Goal: Task Accomplishment & Management: Complete application form

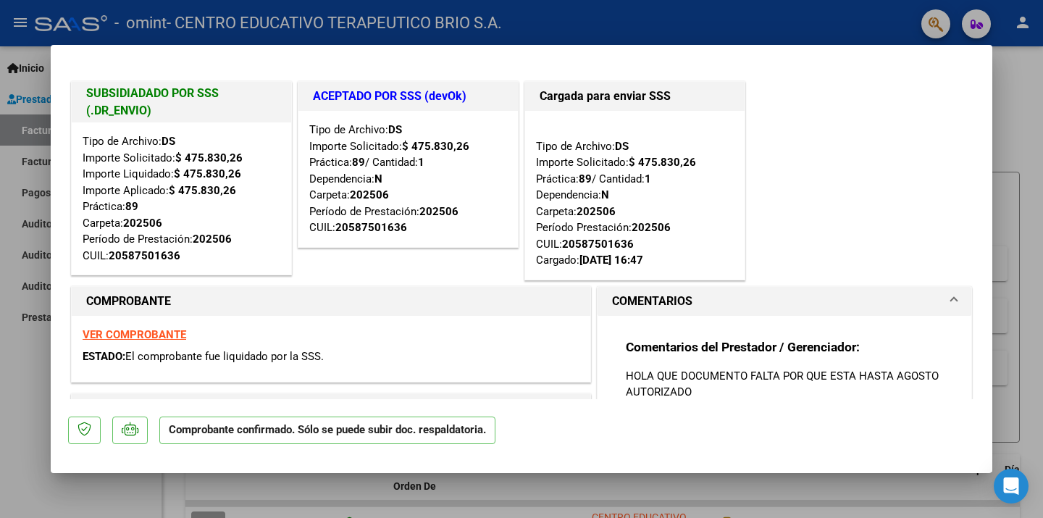
click at [831, 385] on p "HOLA QUE DOCUMENTO FALTA POR QUE ESTA HASTA AGOSTO AUTORIZADO" at bounding box center [784, 384] width 317 height 32
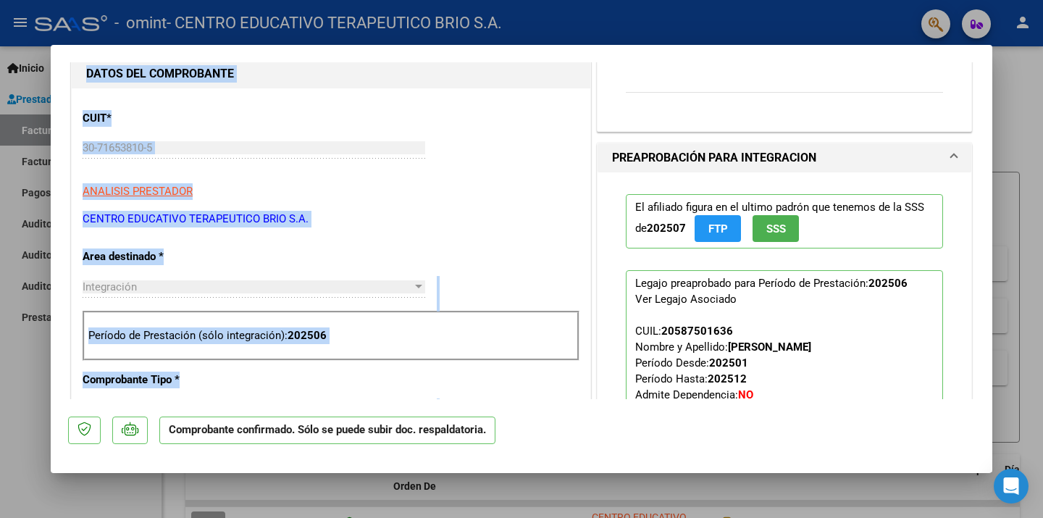
scroll to position [324, 0]
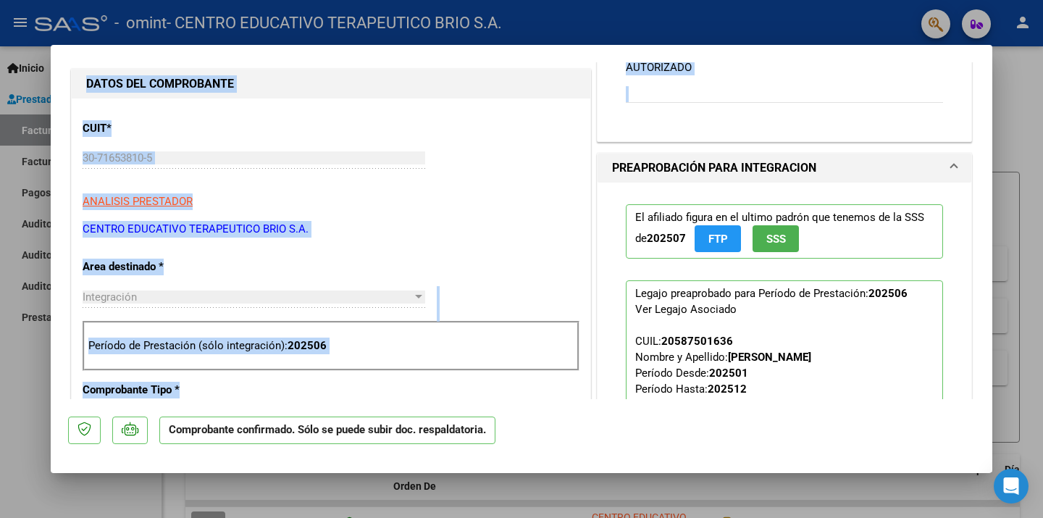
drag, startPoint x: 986, startPoint y: 133, endPoint x: 934, endPoint y: 125, distance: 52.0
click at [934, 125] on mat-dialog-content "SUBSIDIADADO POR SSS (.DR_ENVIO) Tipo de Archivo: DS Importe Solicitado: $ 475.…" at bounding box center [522, 230] width 942 height 337
click at [781, 245] on span "SSS" at bounding box center [776, 238] width 20 height 13
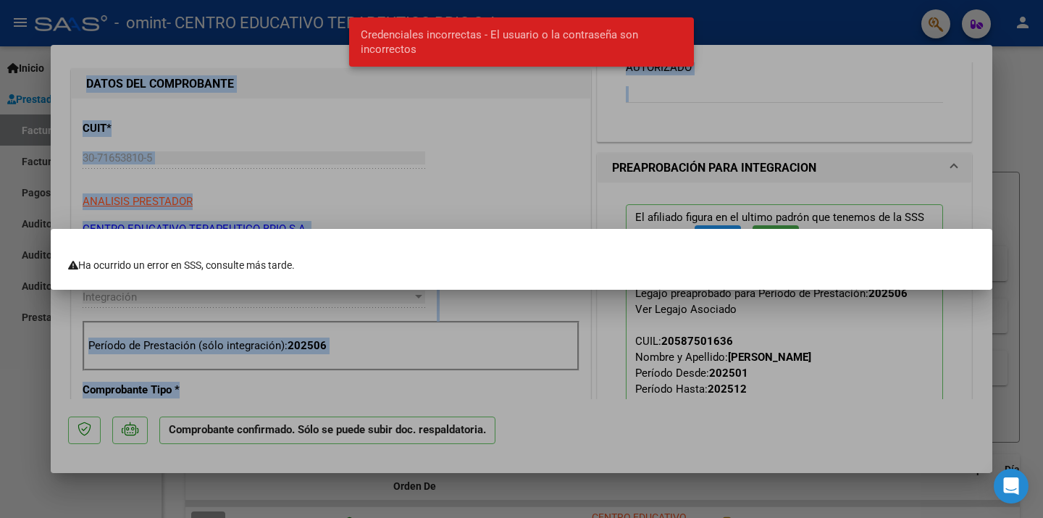
click at [568, 180] on div at bounding box center [521, 259] width 1043 height 518
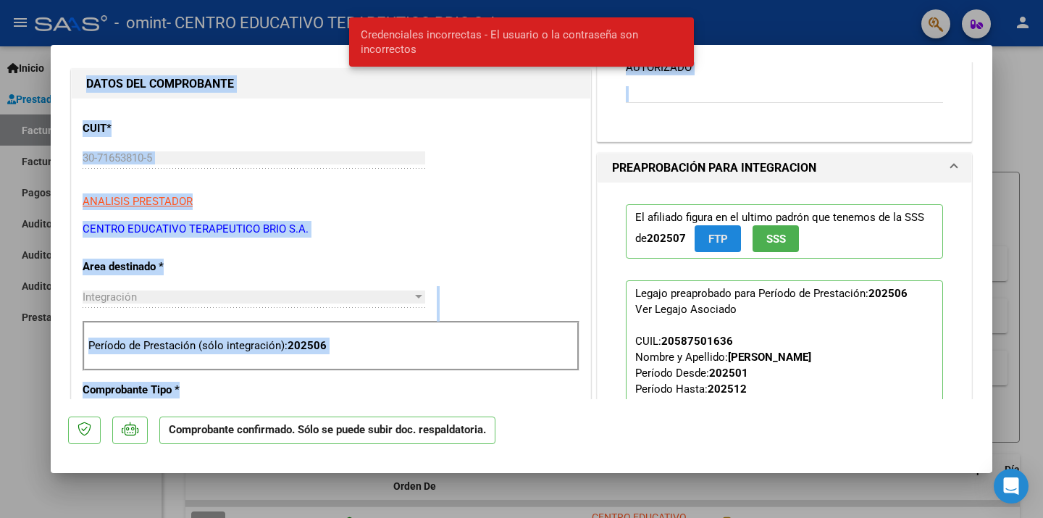
click at [729, 251] on button "FTP" at bounding box center [718, 238] width 46 height 27
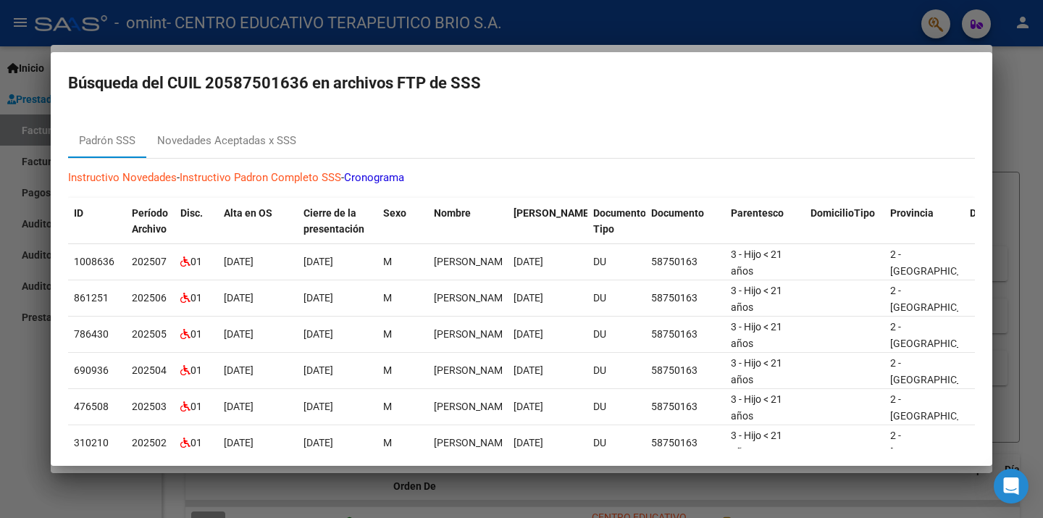
drag, startPoint x: 991, startPoint y: 353, endPoint x: 984, endPoint y: 422, distance: 69.1
click at [984, 422] on mat-dialog-content "Padrón SSS Novedades Aceptadas x SSS Instructivo Novedades - Instructivo Padron…" at bounding box center [522, 280] width 942 height 337
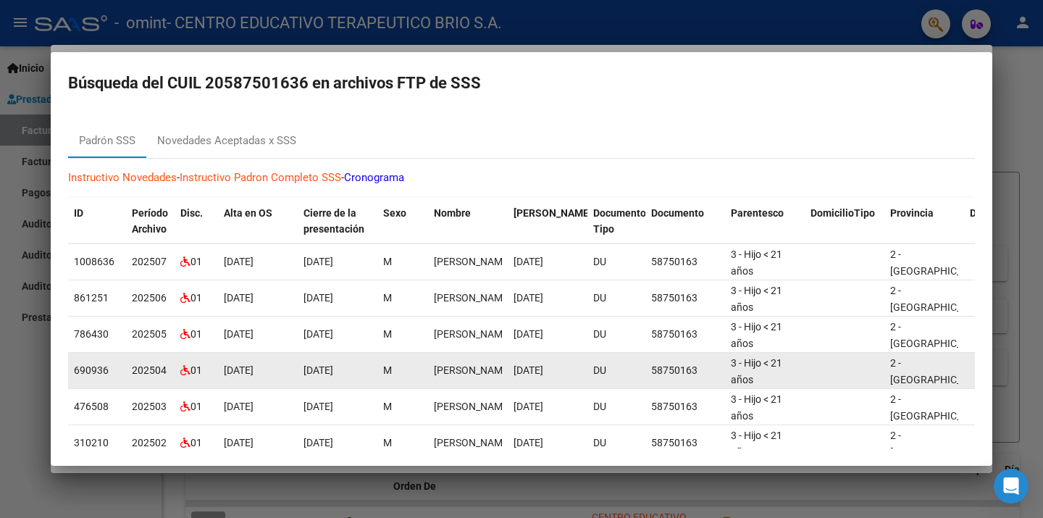
drag, startPoint x: 986, startPoint y: 366, endPoint x: 934, endPoint y: 377, distance: 52.6
click at [934, 377] on mat-dialog-content "Padrón SSS Novedades Aceptadas x SSS Instructivo Novedades - Instructivo Padron…" at bounding box center [522, 280] width 942 height 337
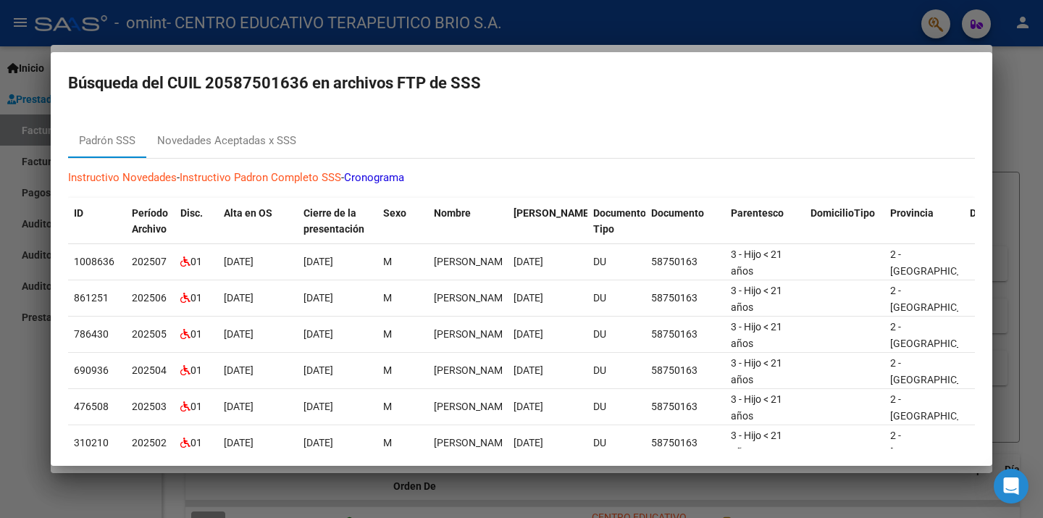
click at [1, 385] on div at bounding box center [521, 259] width 1043 height 518
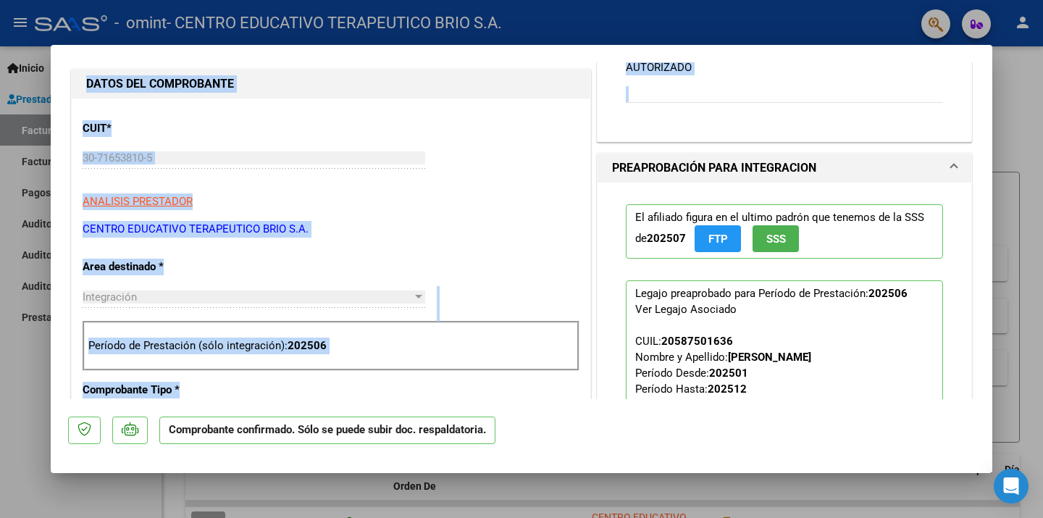
click at [946, 159] on span "PREAPROBACIÓN PARA INTEGRACION" at bounding box center [781, 167] width 339 height 17
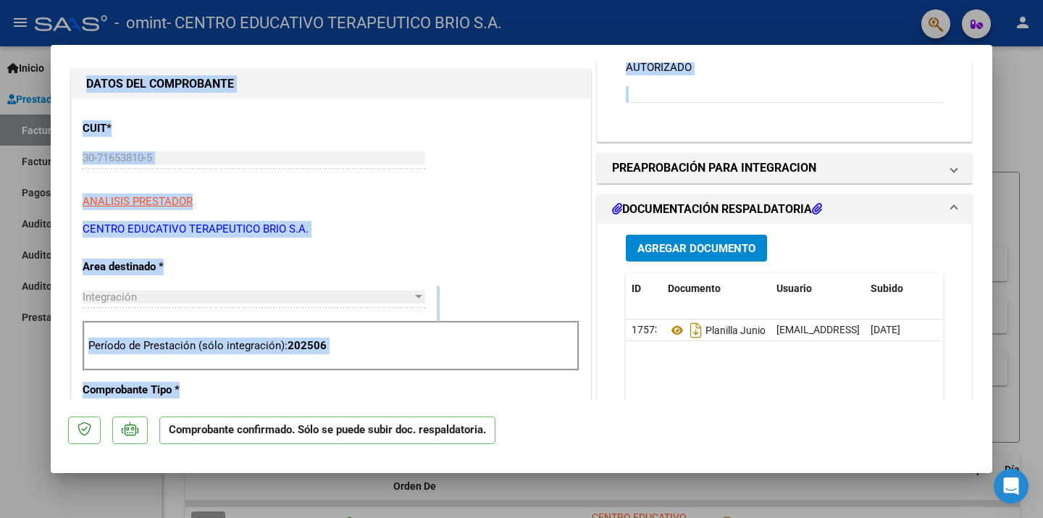
click at [16, 369] on div at bounding box center [521, 259] width 1043 height 518
type input "$ 0,00"
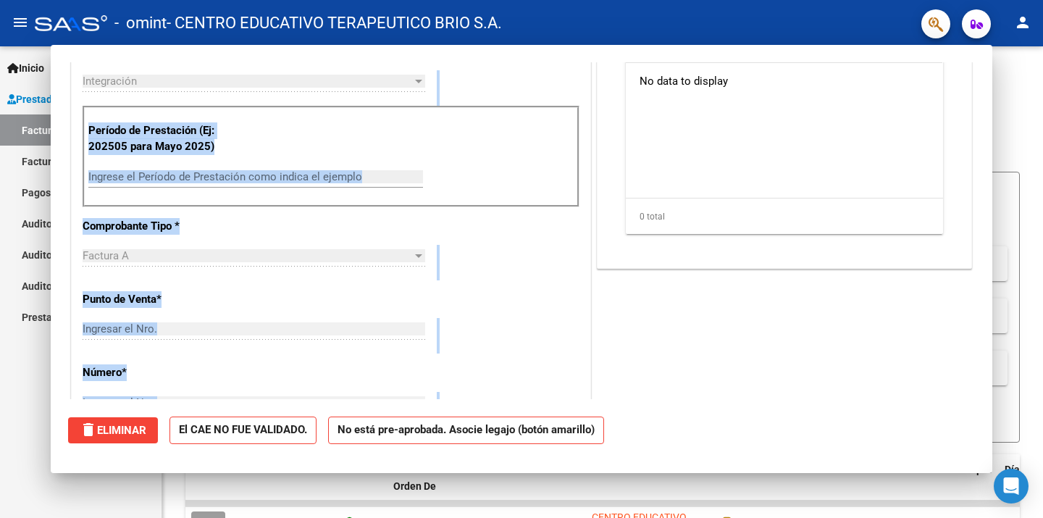
scroll to position [0, 0]
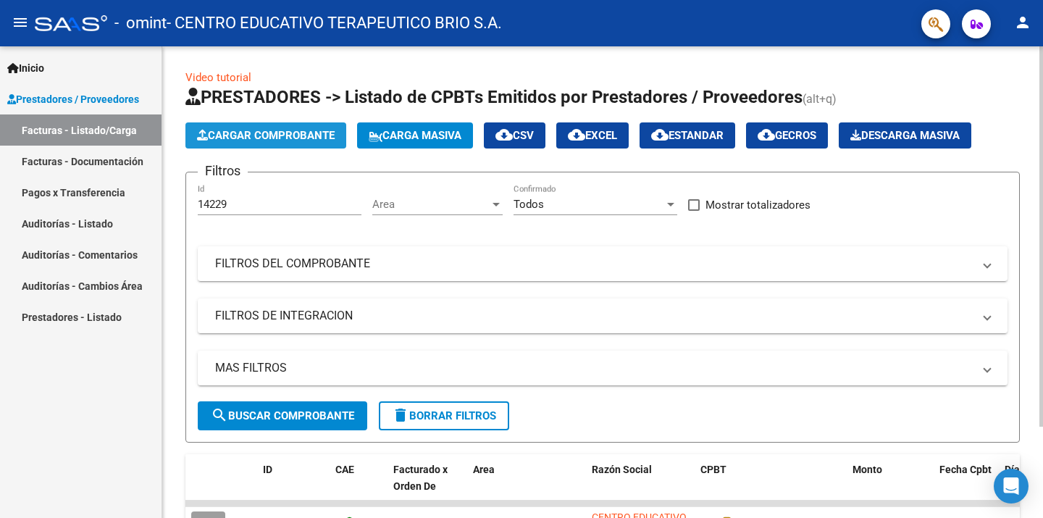
click at [295, 125] on button "Cargar Comprobante" at bounding box center [265, 135] width 161 height 26
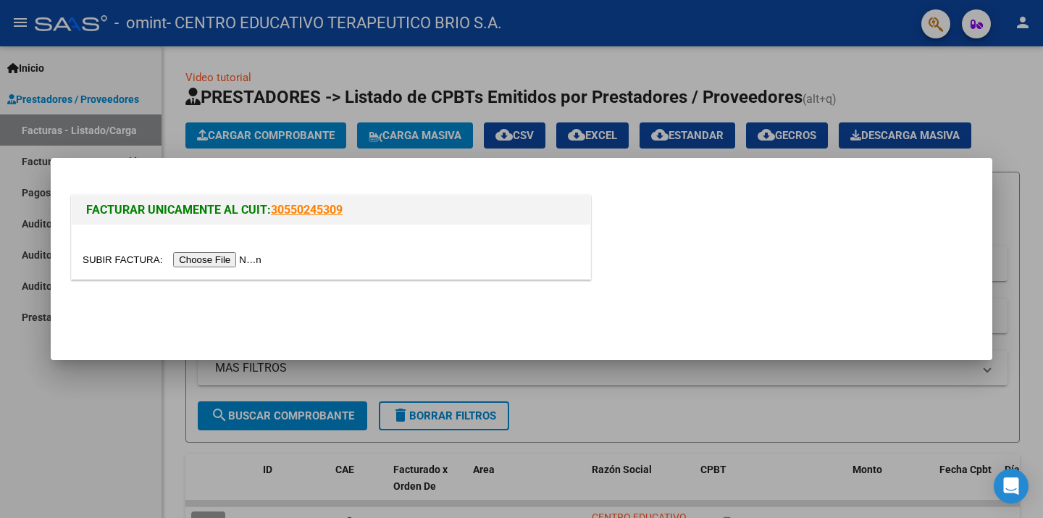
click at [240, 259] on input "file" at bounding box center [174, 259] width 183 height 15
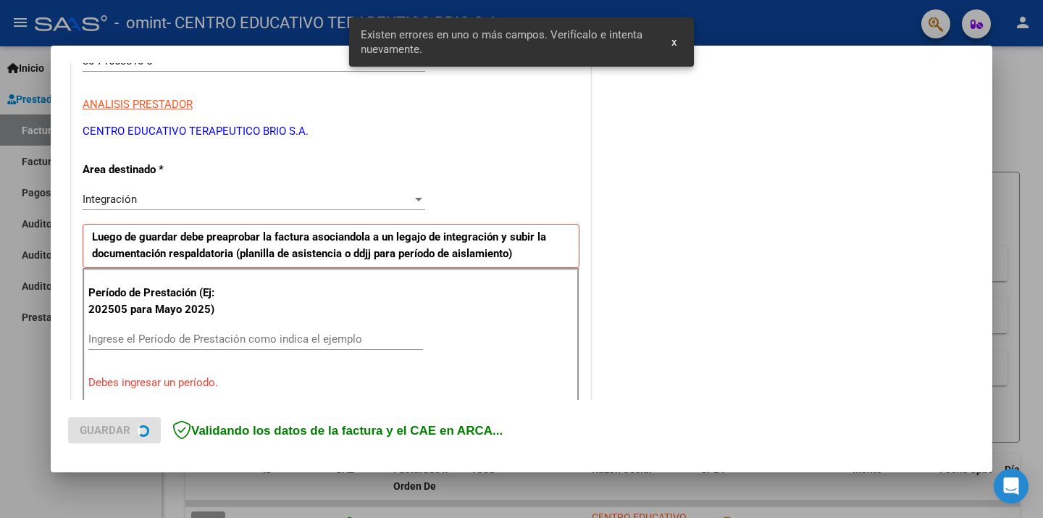
scroll to position [309, 0]
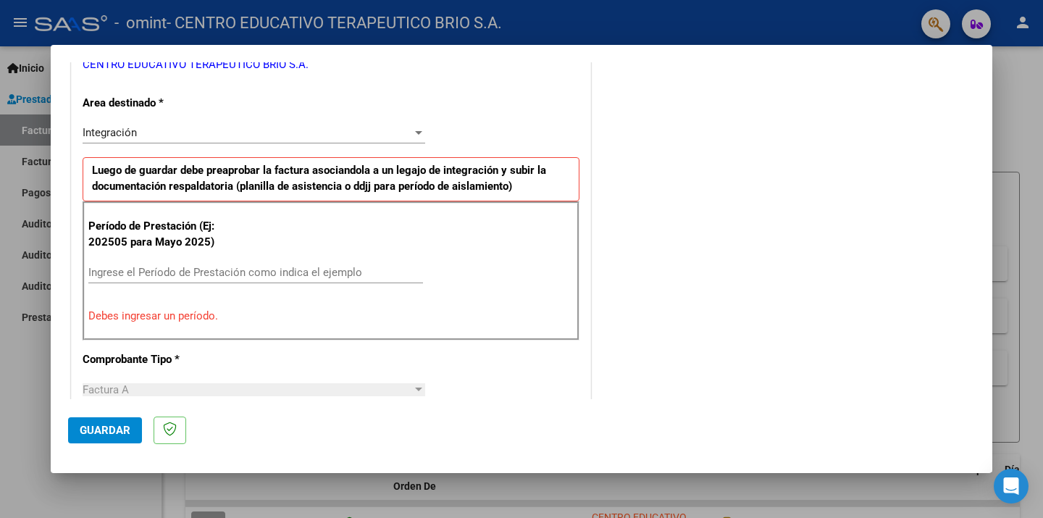
click at [156, 268] on input "Ingrese el Período de Prestación como indica el ejemplo" at bounding box center [255, 272] width 335 height 13
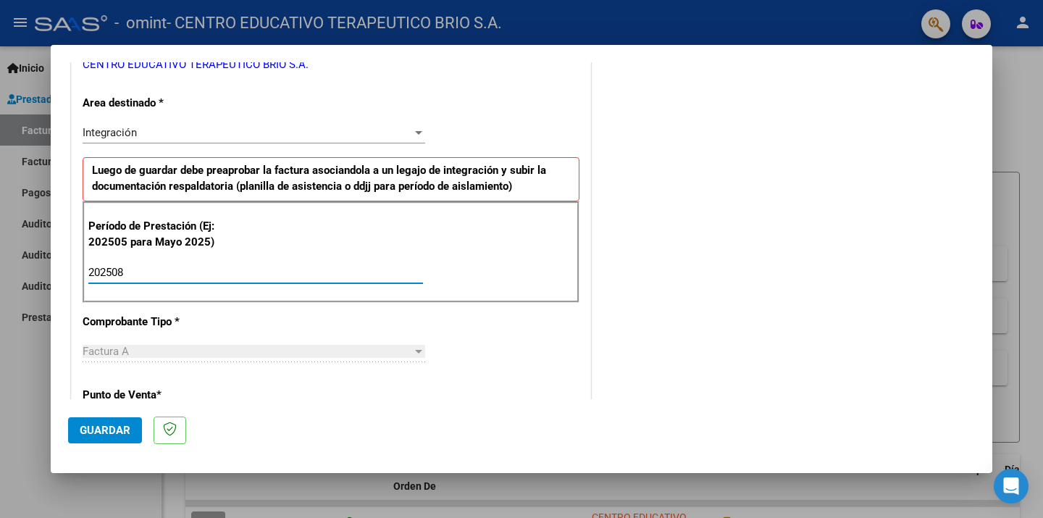
type input "202508"
click at [448, 358] on div "CUIT * 30-71653810-5 Ingresar CUIT ANALISIS PRESTADOR CENTRO EDUCATIVO TERAPEUT…" at bounding box center [331, 479] width 519 height 1090
click at [309, 358] on div "Factura A Seleccionar Tipo" at bounding box center [254, 351] width 343 height 22
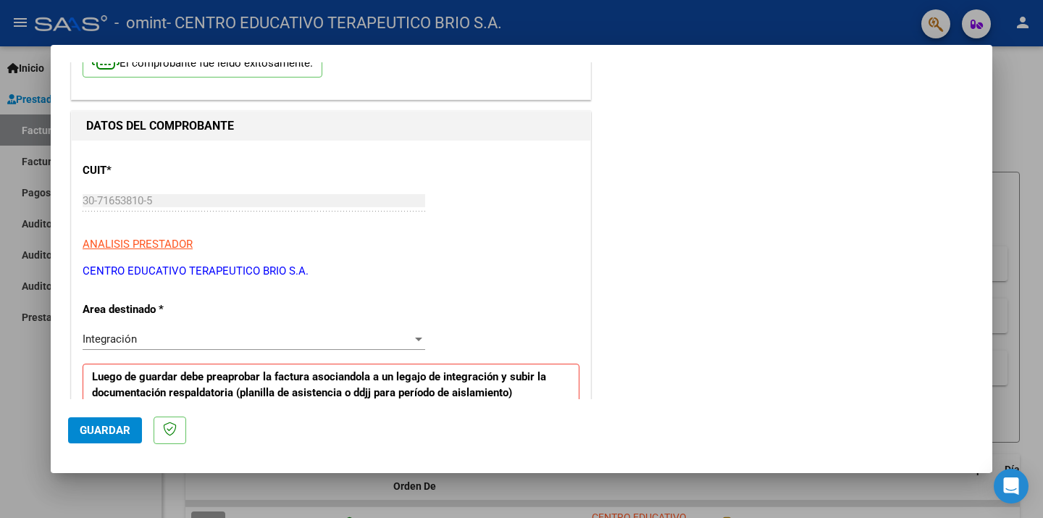
scroll to position [0, 0]
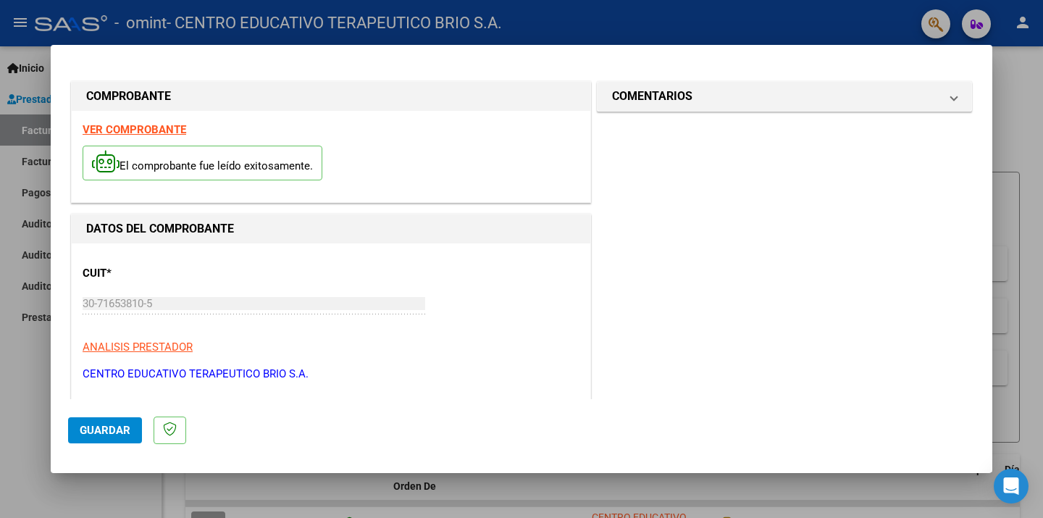
drag, startPoint x: 309, startPoint y: 358, endPoint x: 448, endPoint y: 4, distance: 379.8
click at [448, 4] on div "COMPROBANTE VER COMPROBANTE El comprobante fue leído exitosamente. DATOS DEL CO…" at bounding box center [521, 259] width 1043 height 518
click at [95, 440] on button "Guardar" at bounding box center [105, 430] width 74 height 26
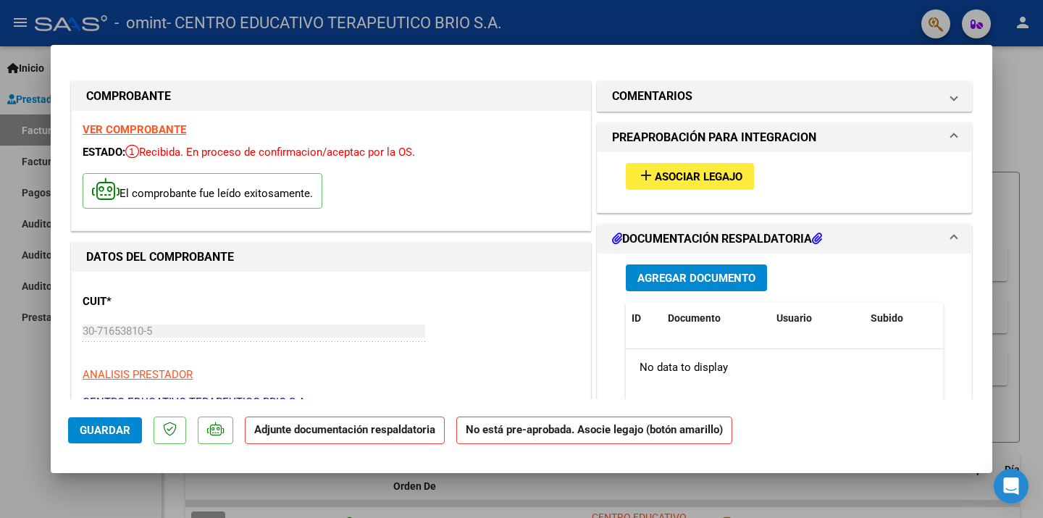
click at [727, 183] on span "Asociar Legajo" at bounding box center [699, 176] width 88 height 13
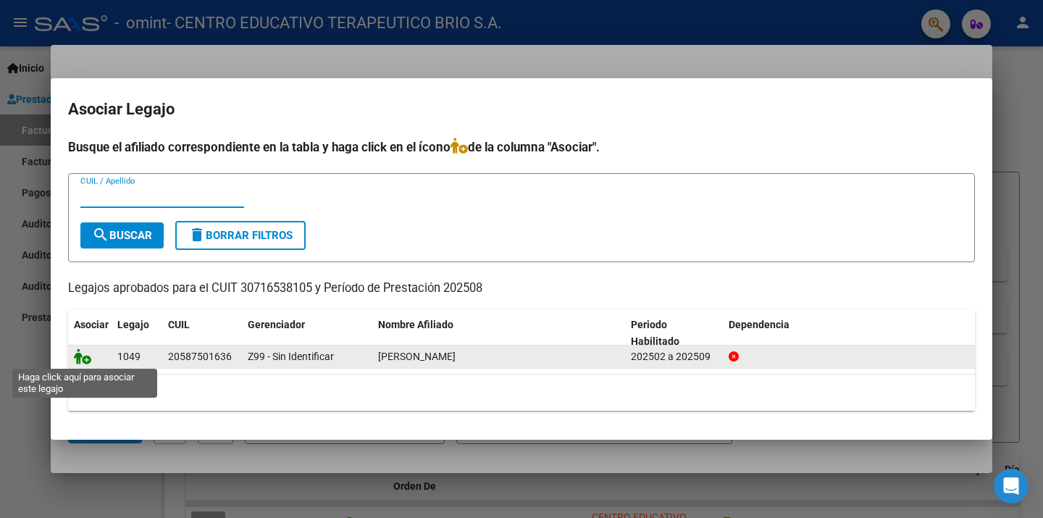
click at [81, 351] on icon at bounding box center [82, 356] width 17 height 16
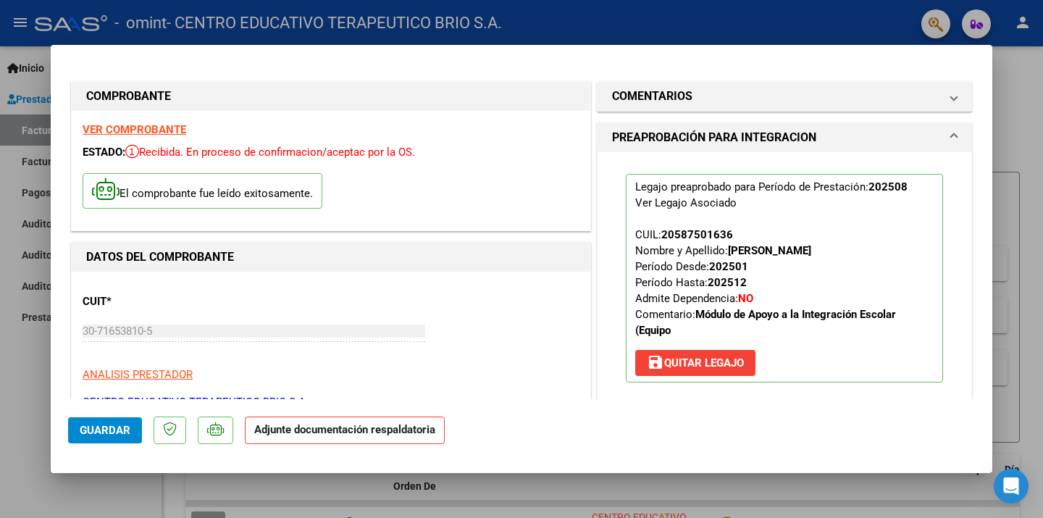
click at [939, 138] on span "PREAPROBACIÓN PARA INTEGRACION" at bounding box center [781, 137] width 339 height 17
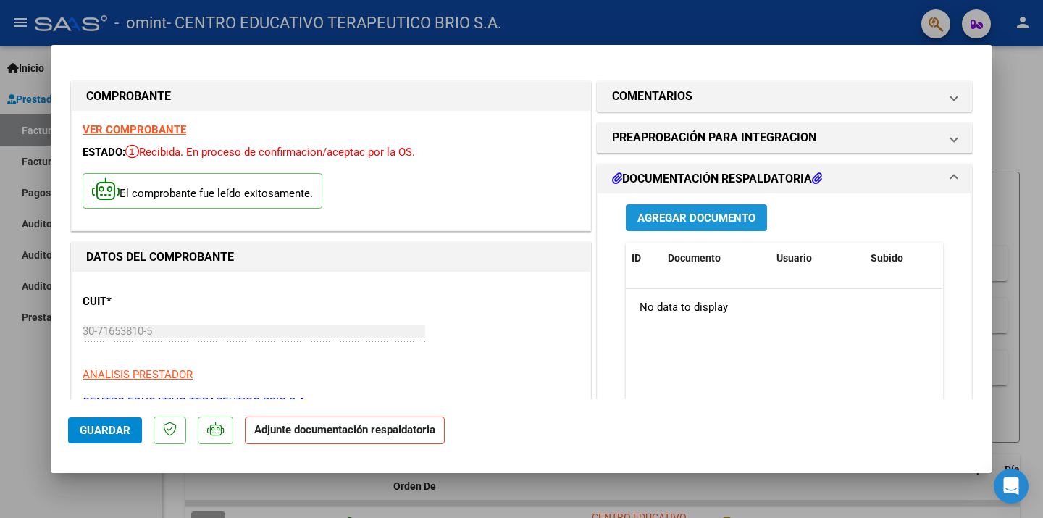
click at [718, 213] on span "Agregar Documento" at bounding box center [696, 217] width 118 height 13
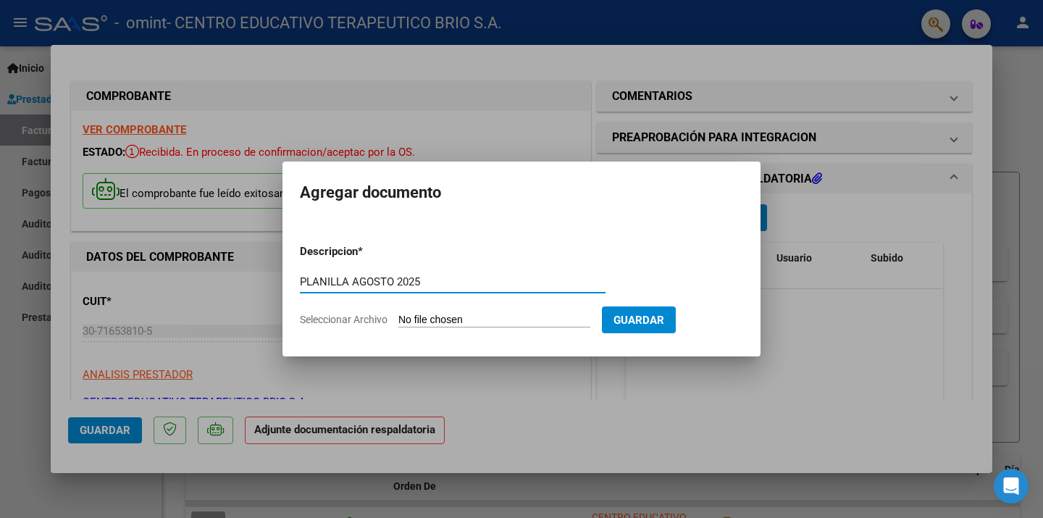
type input "PLANILLA AGOSTO 2025"
click at [495, 319] on input "Seleccionar Archivo" at bounding box center [494, 321] width 192 height 14
type input "C:\fakepath\[PERSON_NAME][DATE].pdf"
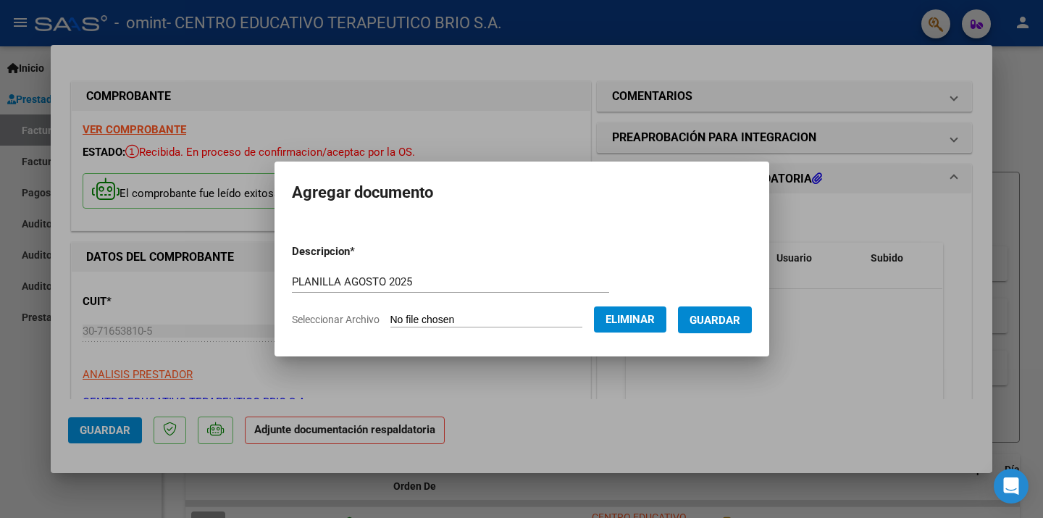
click at [734, 319] on span "Guardar" at bounding box center [714, 320] width 51 height 13
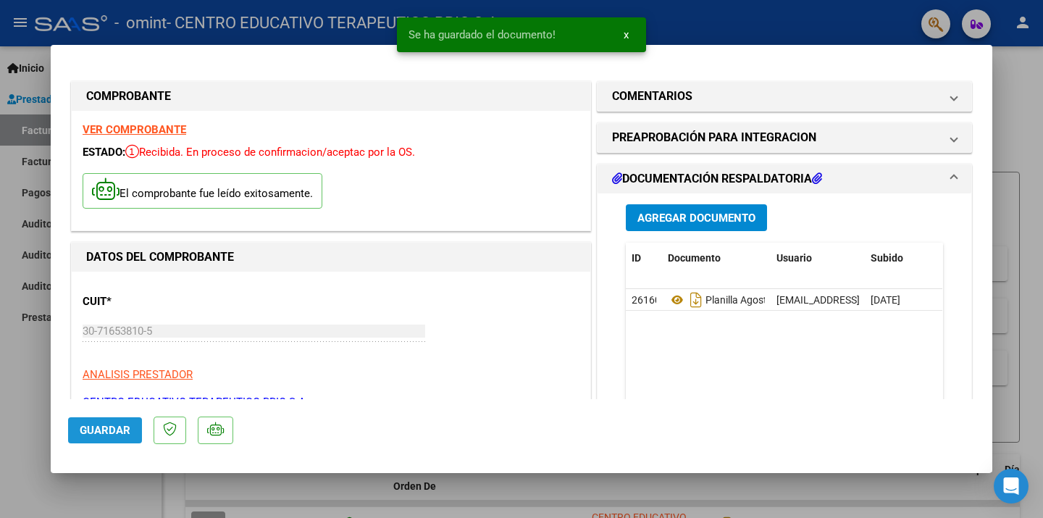
click at [88, 435] on span "Guardar" at bounding box center [105, 430] width 51 height 13
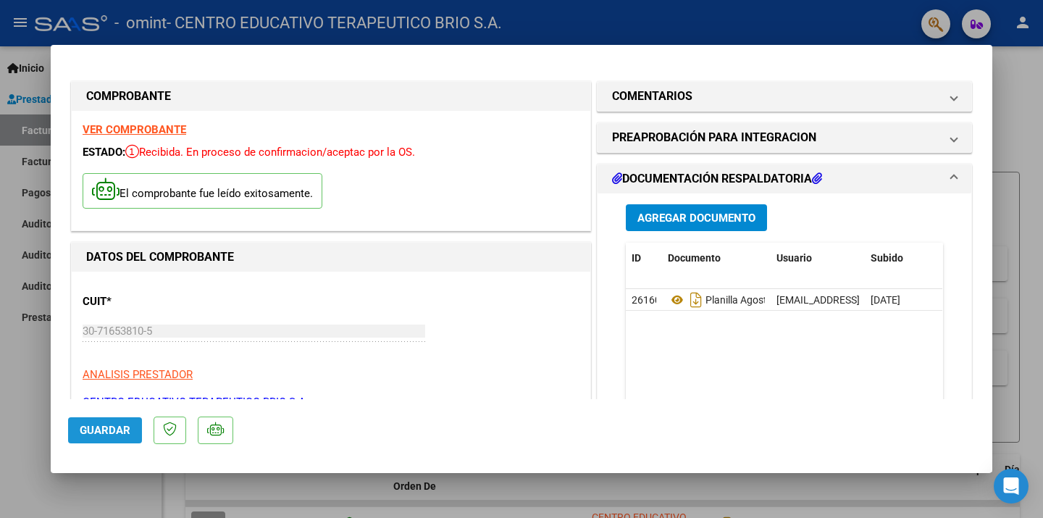
click at [113, 429] on span "Guardar" at bounding box center [105, 430] width 51 height 13
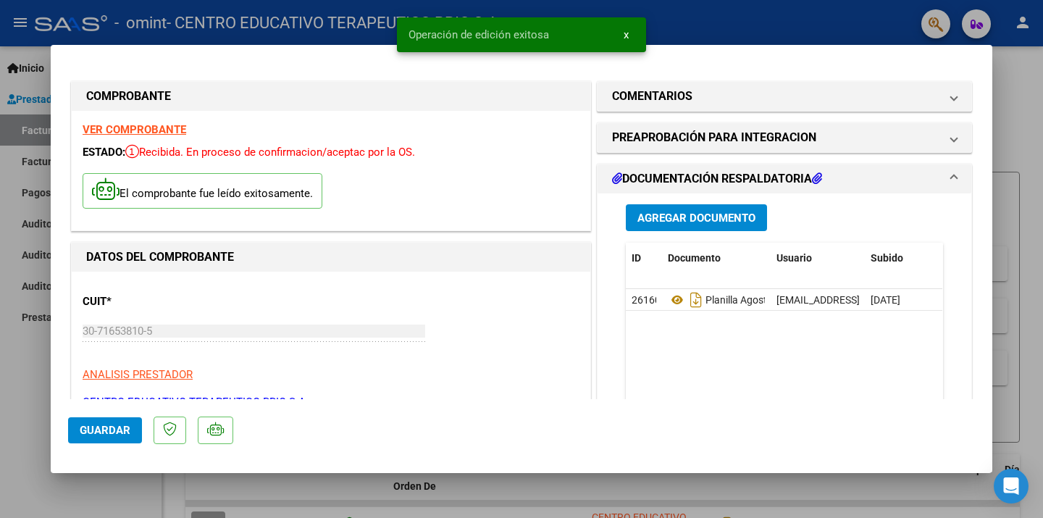
click at [30, 374] on div at bounding box center [521, 259] width 1043 height 518
type input "$ 0,00"
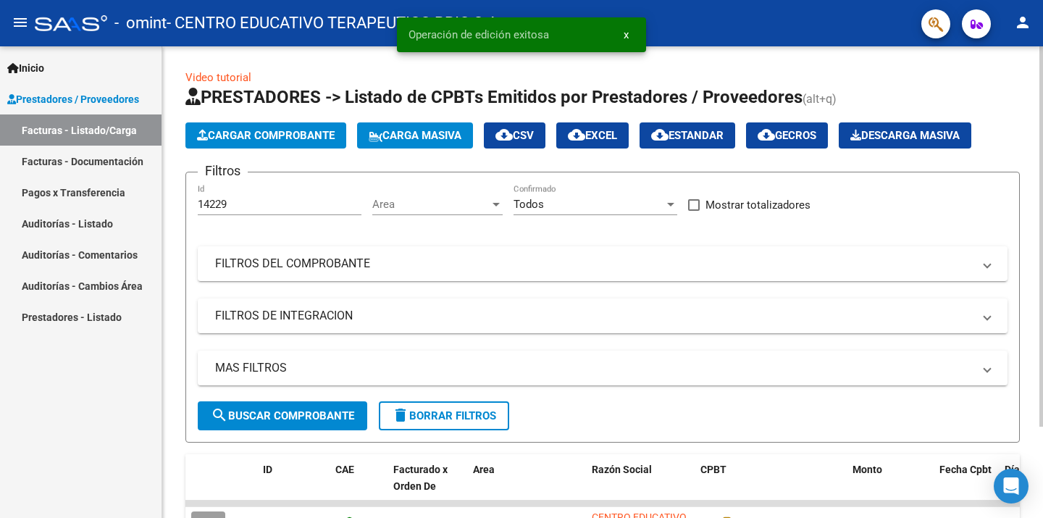
click at [827, 428] on form "Filtros 14229 Id Area Area Todos Confirmado Mostrar totalizadores FILTROS DEL C…" at bounding box center [602, 307] width 834 height 271
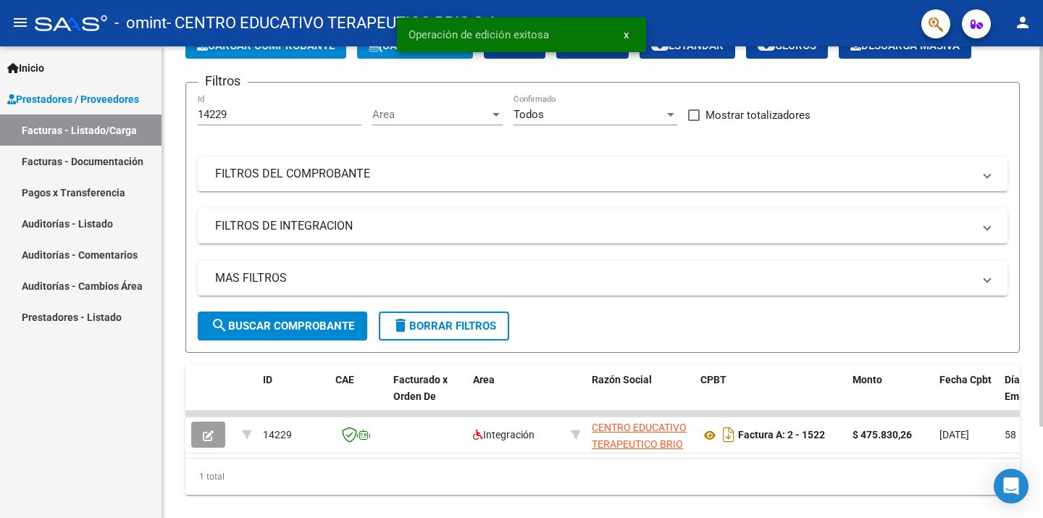
scroll to position [113, 0]
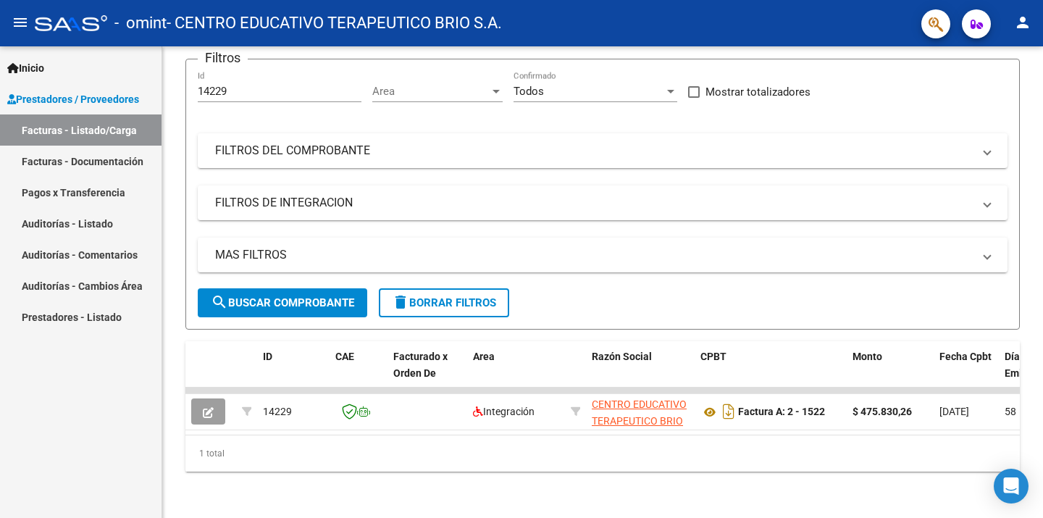
click at [101, 137] on link "Facturas - Listado/Carga" at bounding box center [81, 129] width 162 height 31
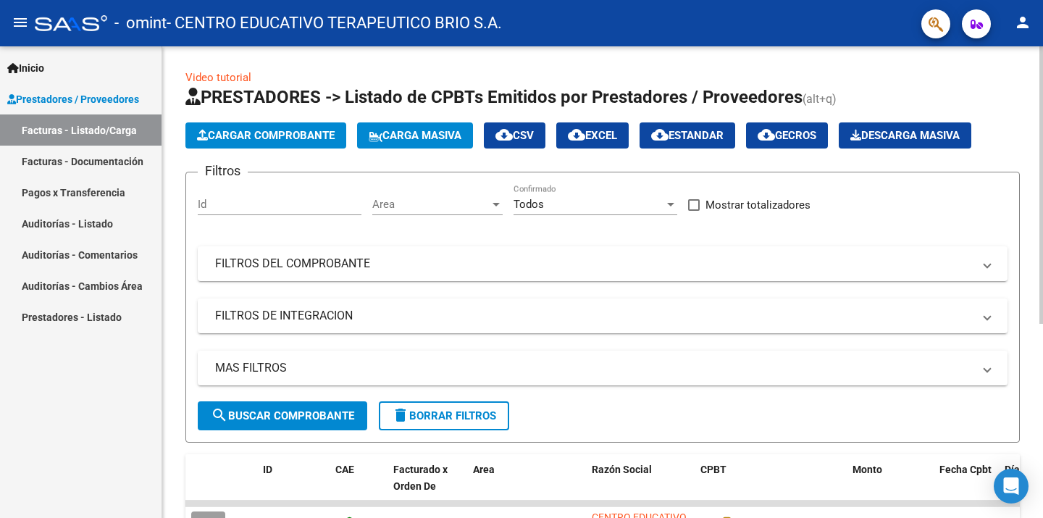
click at [611, 423] on form "Filtros Id Area Area Todos Confirmado Mostrar totalizadores FILTROS DEL COMPROB…" at bounding box center [602, 307] width 834 height 271
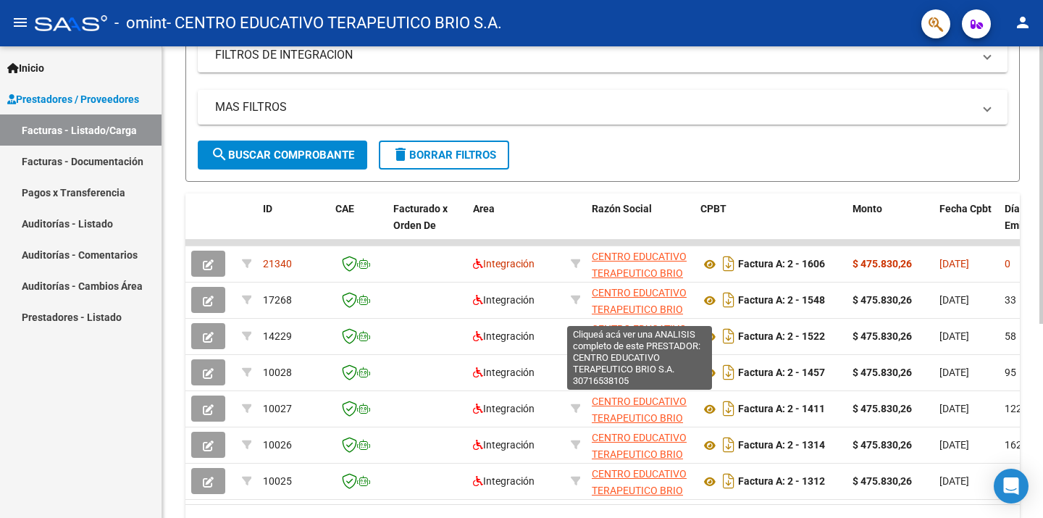
scroll to position [232, 0]
